Goal: Submit feedback/report problem

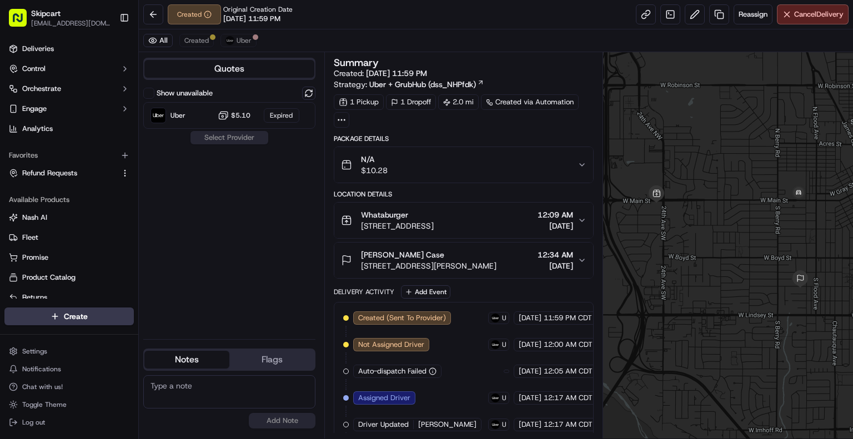
scroll to position [137, 0]
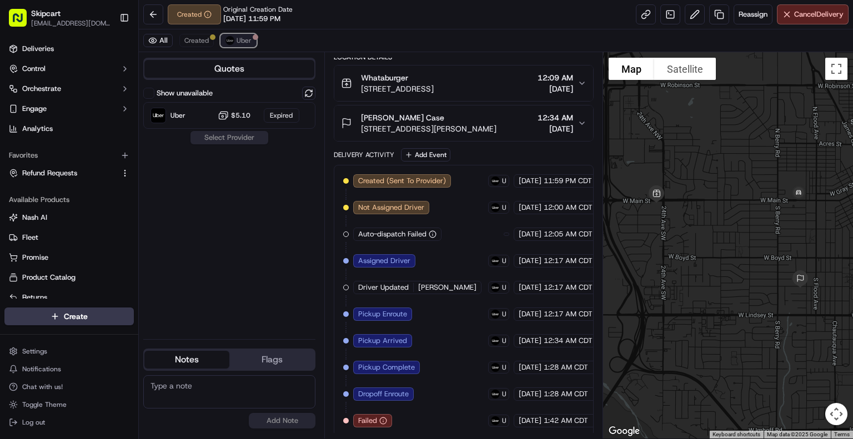
click at [240, 39] on span "Uber" at bounding box center [244, 40] width 15 height 9
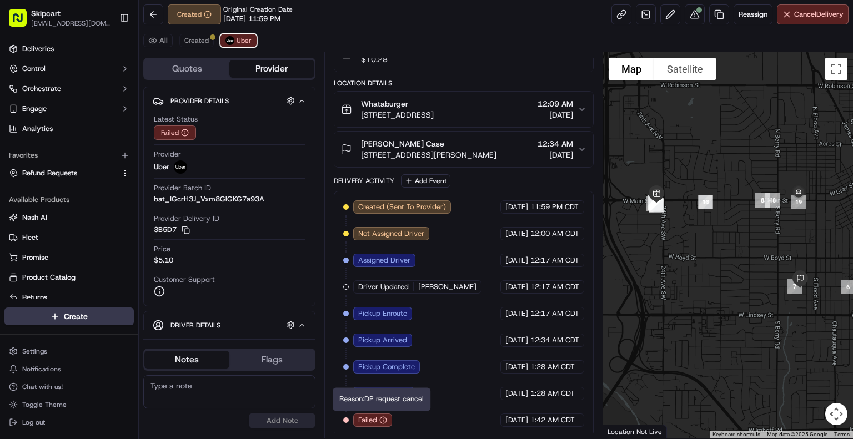
scroll to position [0, 0]
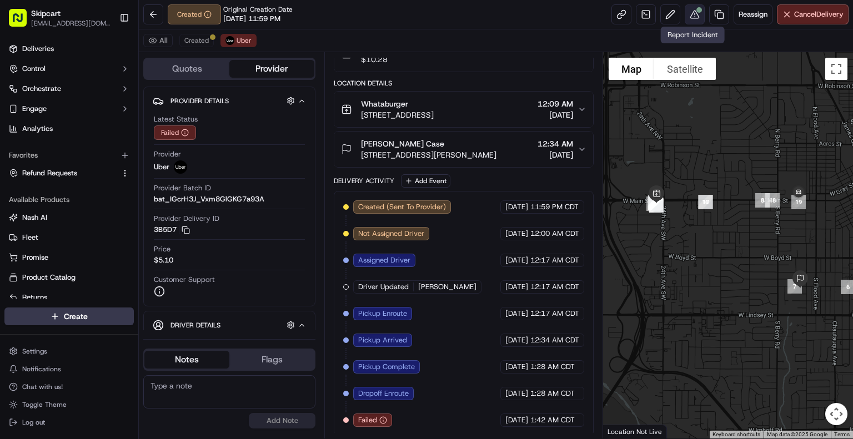
click at [691, 16] on button at bounding box center [695, 14] width 20 height 20
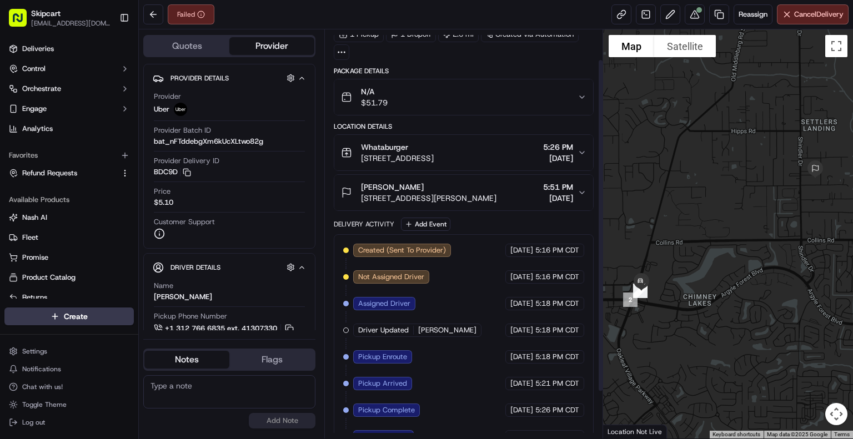
scroll to position [93, 0]
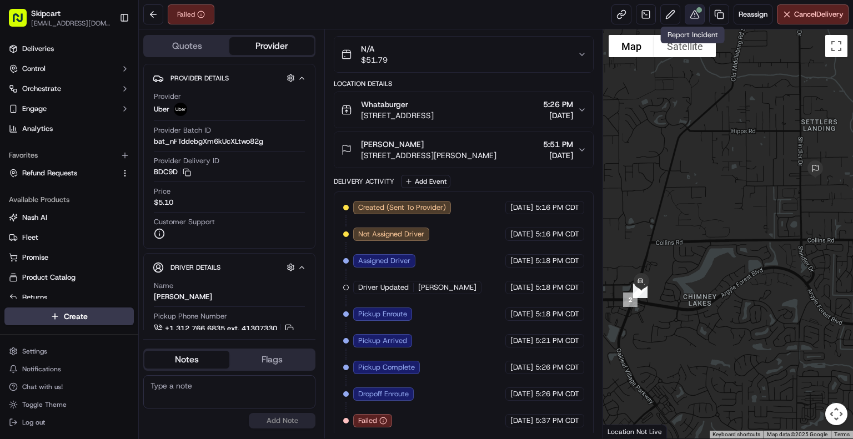
click at [699, 11] on div at bounding box center [699, 10] width 6 height 6
